Goal: Information Seeking & Learning: Find specific fact

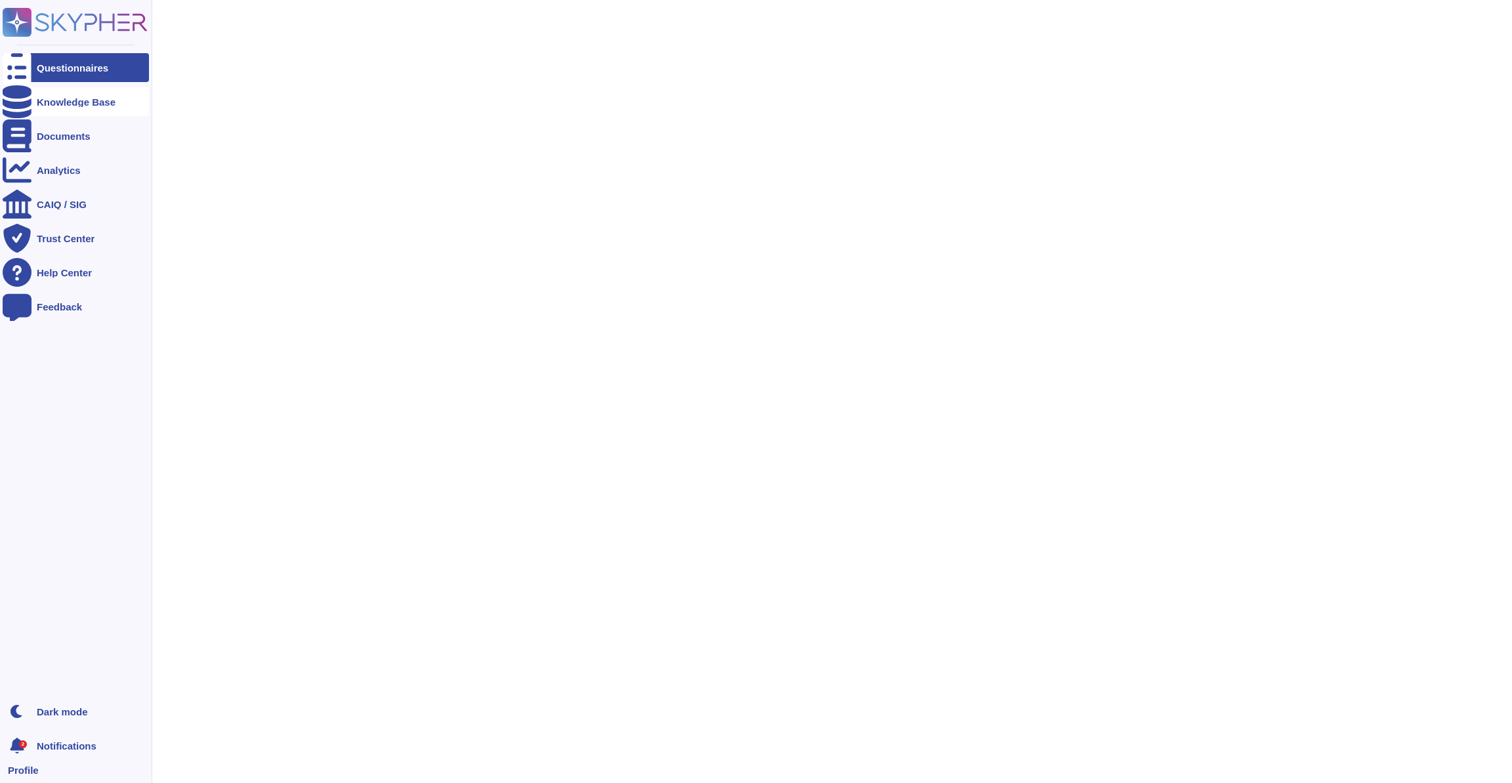
click at [21, 104] on icon at bounding box center [17, 101] width 29 height 33
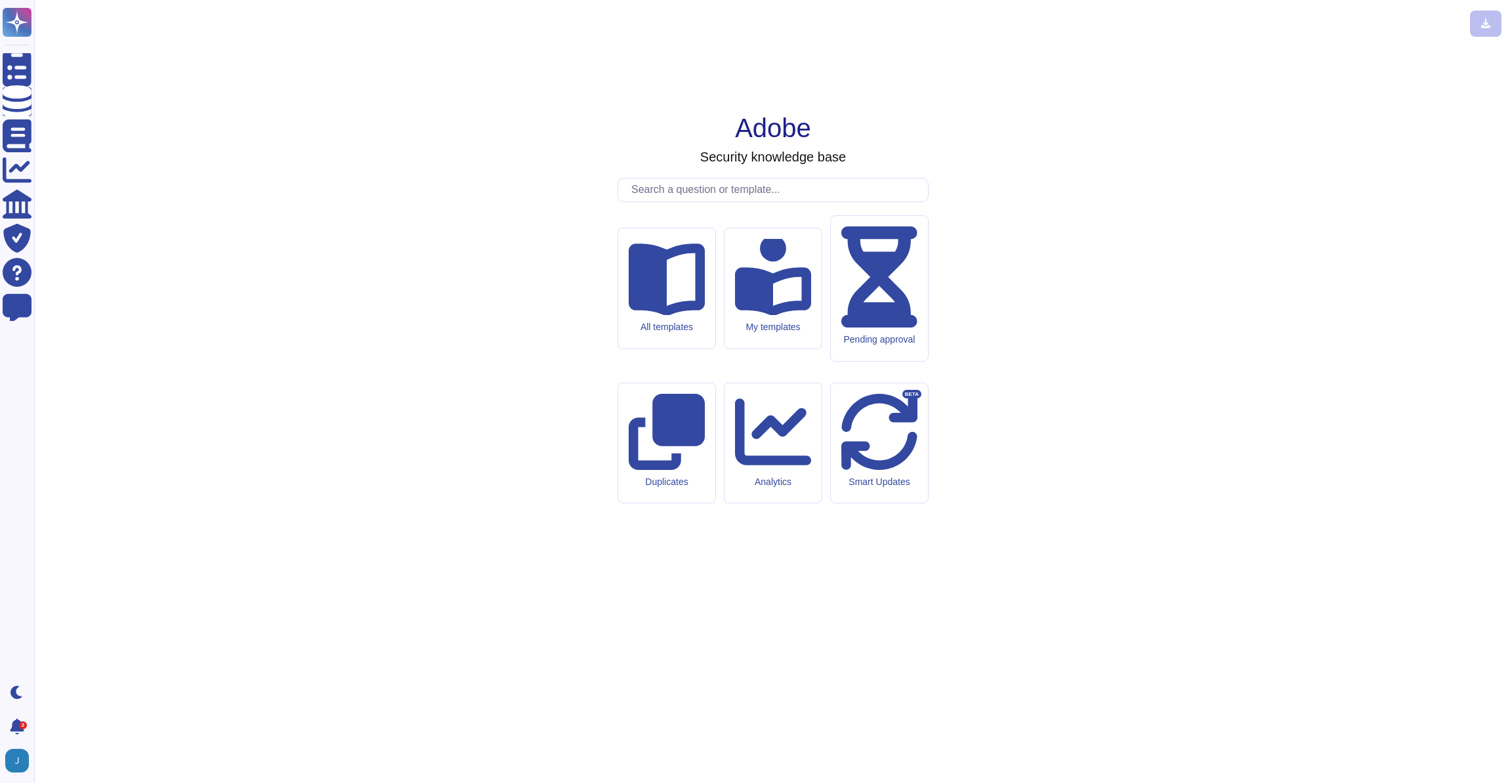
click at [696, 201] on input "text" at bounding box center [776, 190] width 303 height 23
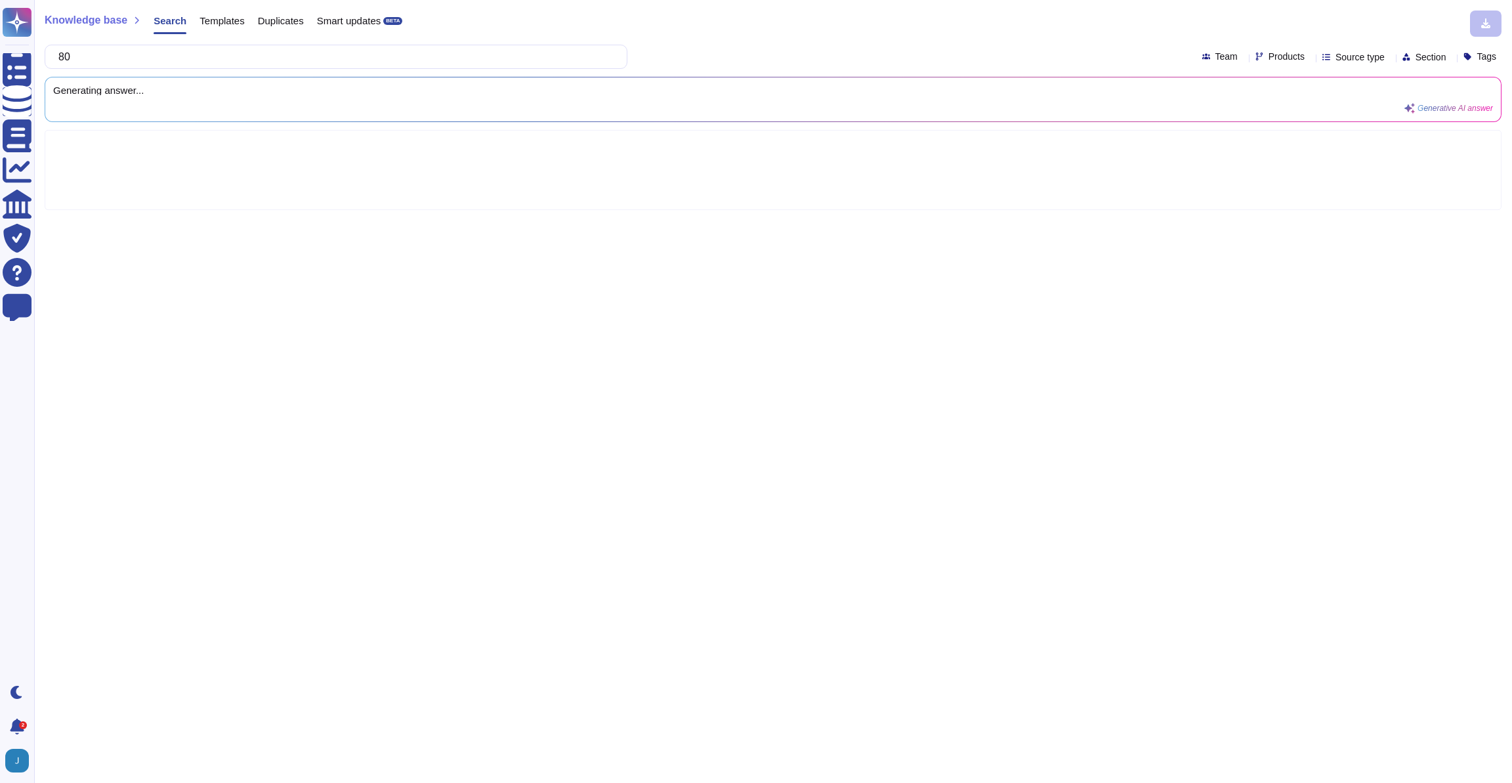
type input "80"
click at [221, 13] on div "Templates" at bounding box center [215, 24] width 58 height 26
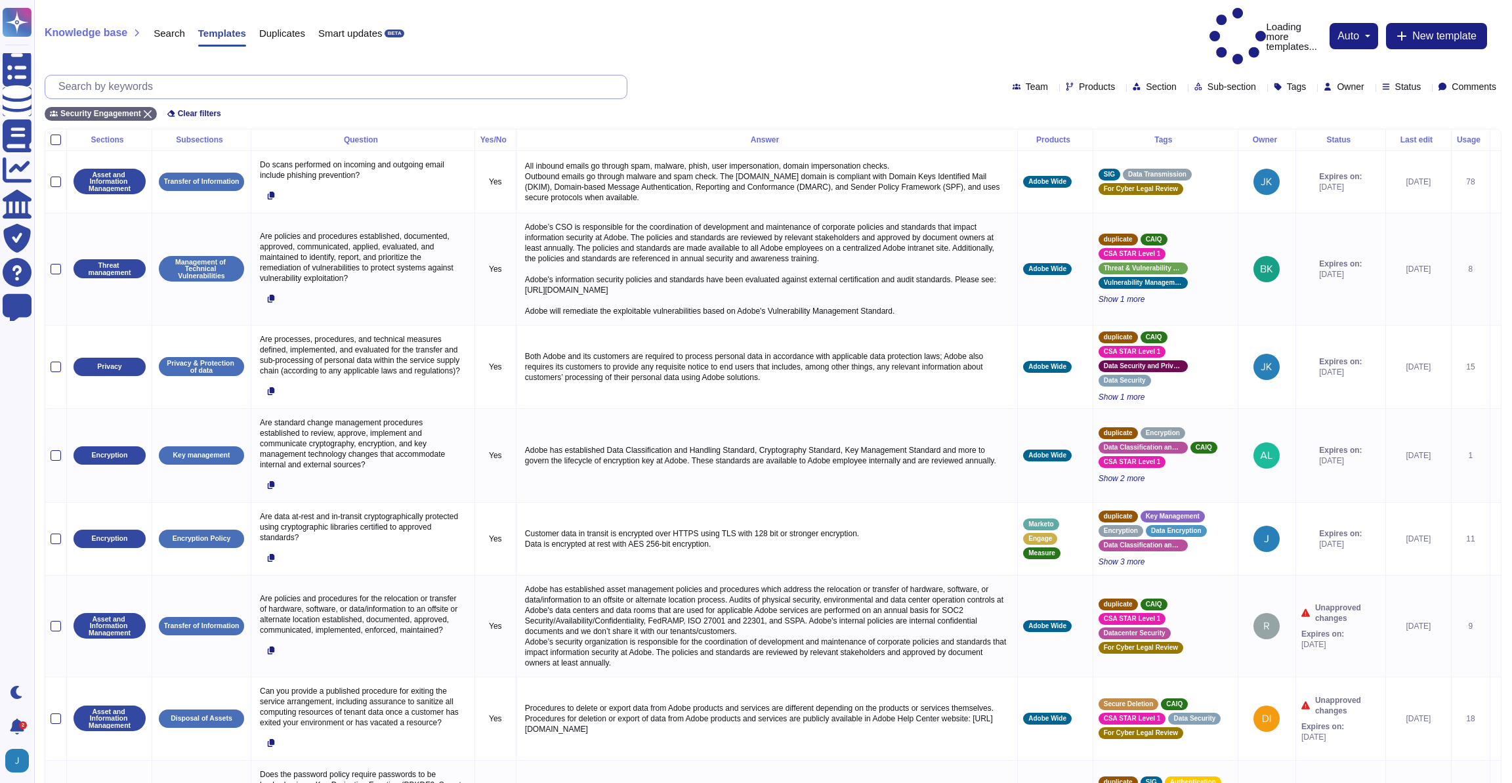
click at [163, 75] on input "text" at bounding box center [339, 86] width 575 height 23
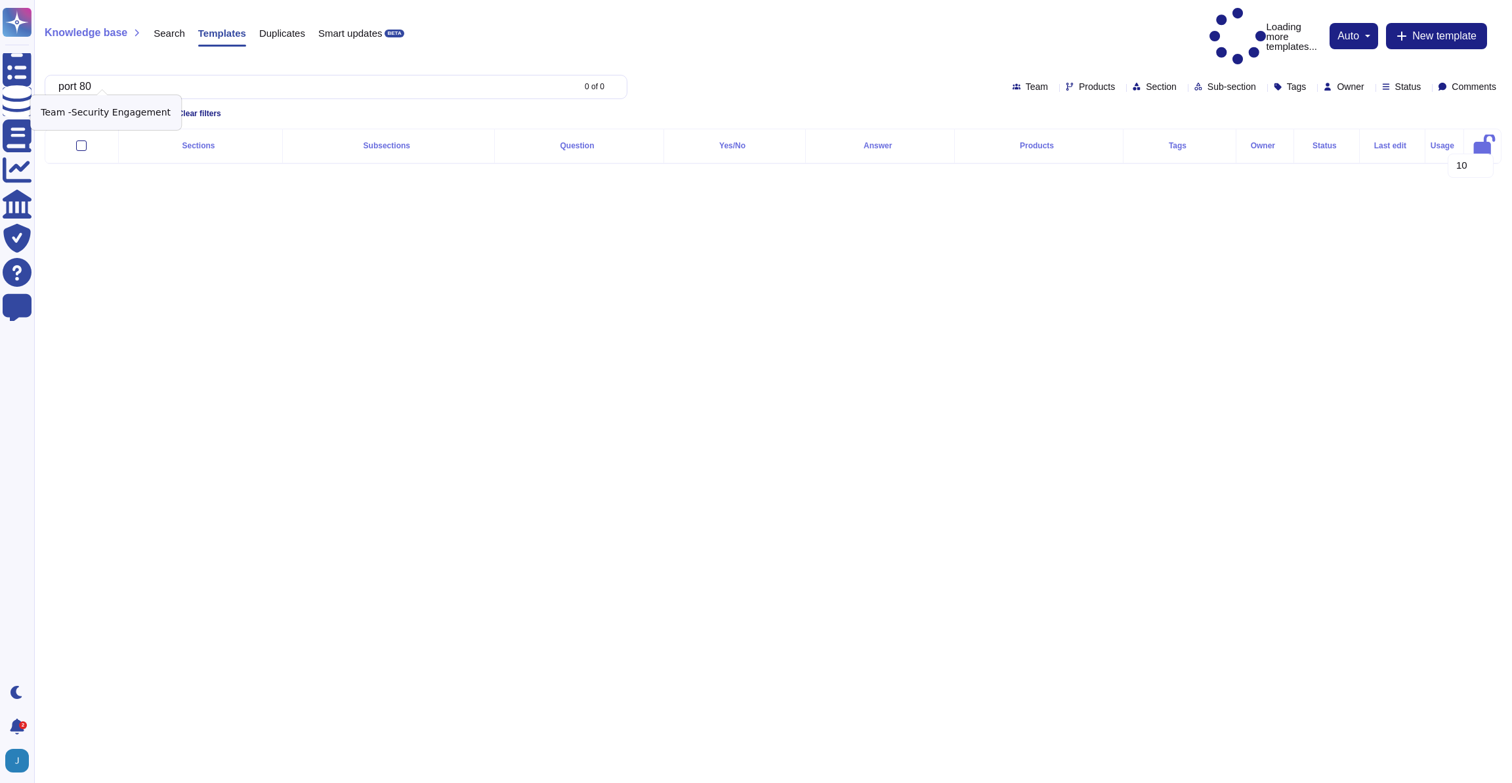
type input "port 80"
click at [150, 110] on icon at bounding box center [148, 114] width 8 height 8
